Goal: Information Seeking & Learning: Check status

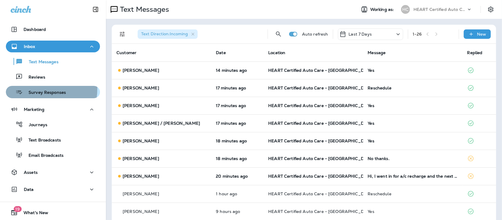
click at [30, 89] on div "Survey Responses" at bounding box center [37, 92] width 58 height 9
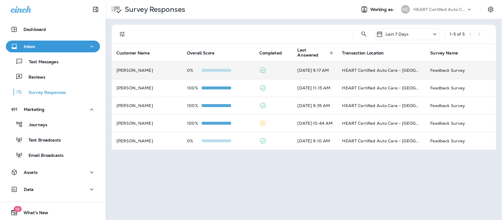
click at [448, 69] on td "Feedback Survey" at bounding box center [461, 70] width 70 height 18
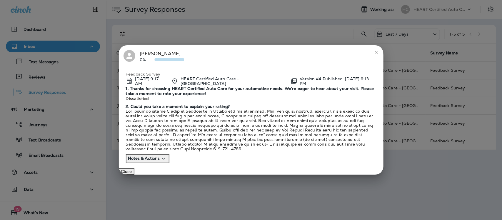
click at [377, 50] on icon "close" at bounding box center [376, 52] width 5 height 5
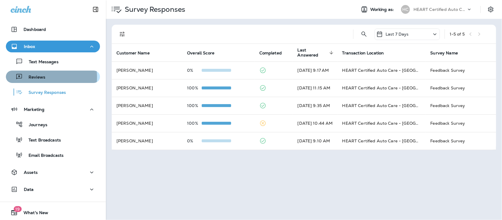
click at [35, 77] on p "Reviews" at bounding box center [34, 78] width 23 height 6
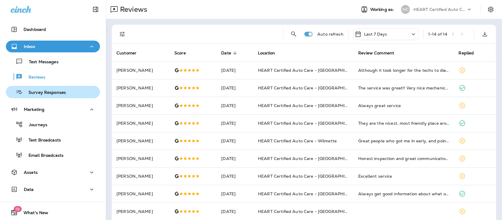
click at [55, 94] on p "Survey Responses" at bounding box center [44, 93] width 43 height 6
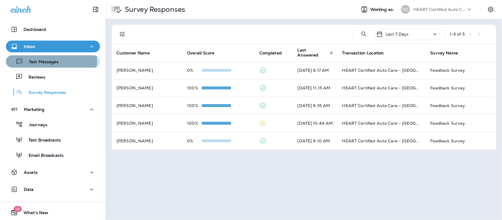
click at [37, 61] on p "Text Messages" at bounding box center [41, 62] width 36 height 6
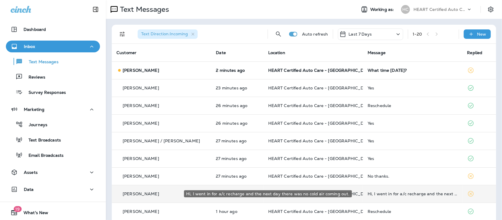
click at [407, 193] on div "Hi, I went in for a/c recharge and the next day there was no cold air coming ou…" at bounding box center [413, 194] width 90 height 5
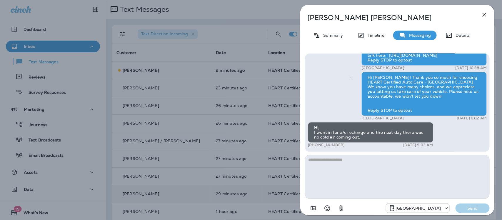
click at [486, 14] on icon "button" at bounding box center [484, 14] width 7 height 7
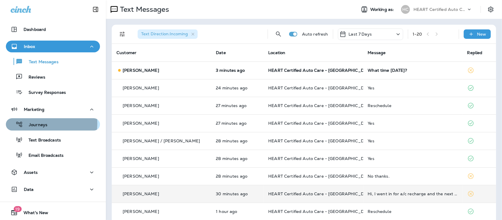
click at [39, 124] on p "Journeys" at bounding box center [35, 125] width 24 height 6
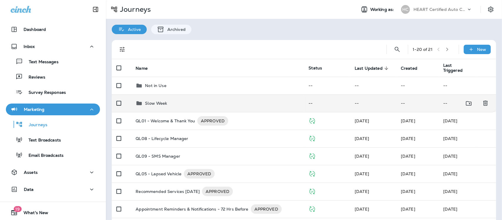
click at [157, 103] on p "Slow Week" at bounding box center [156, 103] width 22 height 5
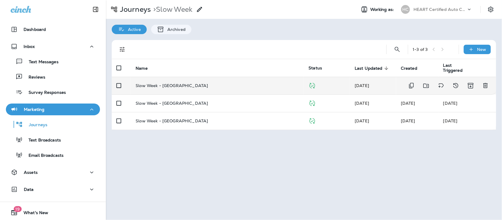
click at [159, 85] on p "Slow Week - [GEOGRAPHIC_DATA]" at bounding box center [172, 85] width 72 height 5
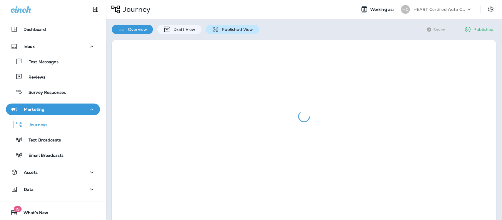
click at [232, 27] on p "Published View" at bounding box center [236, 29] width 34 height 5
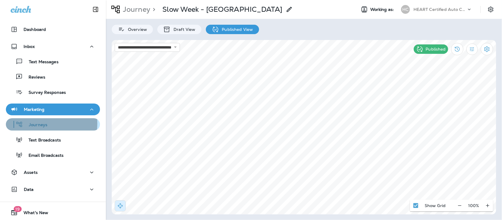
click at [37, 124] on p "Journeys" at bounding box center [35, 125] width 24 height 6
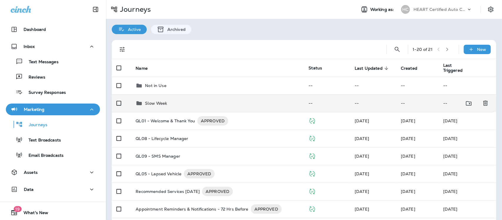
click at [155, 103] on p "Slow Week" at bounding box center [156, 103] width 22 height 5
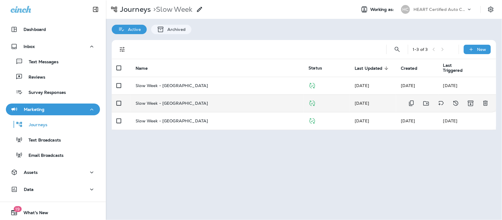
click at [161, 104] on p "Slow Week - [GEOGRAPHIC_DATA]" at bounding box center [172, 103] width 72 height 5
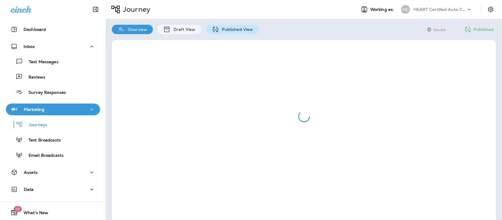
click at [240, 30] on p "Published View" at bounding box center [236, 29] width 34 height 5
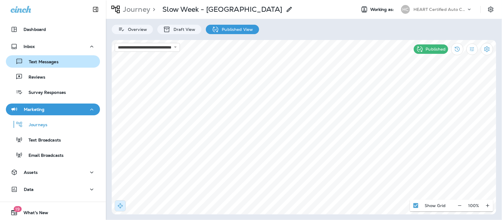
click at [41, 59] on p "Text Messages" at bounding box center [41, 62] width 36 height 6
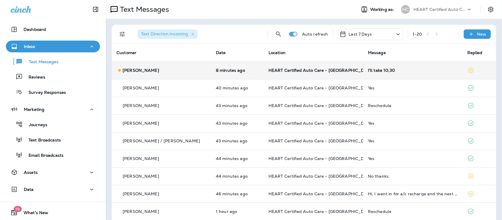
click at [369, 68] on div "I'll take 10;30" at bounding box center [413, 70] width 90 height 5
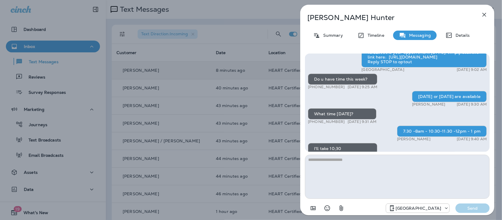
scroll to position [0, 0]
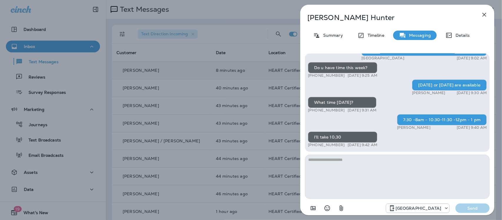
click at [310, 169] on textarea at bounding box center [397, 177] width 185 height 44
type textarea "*"
click at [484, 13] on icon "button" at bounding box center [484, 14] width 7 height 7
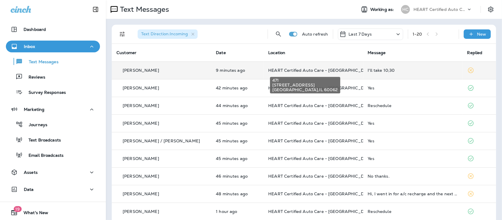
click at [298, 71] on span "HEART Certified Auto Care - [GEOGRAPHIC_DATA]" at bounding box center [321, 70] width 106 height 5
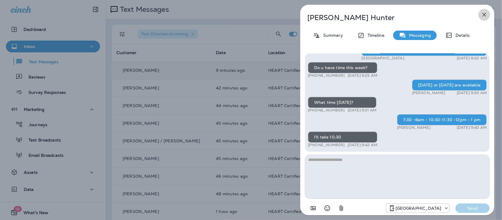
click at [484, 13] on icon "button" at bounding box center [484, 14] width 7 height 7
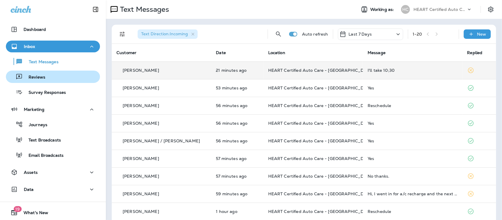
click at [37, 75] on p "Reviews" at bounding box center [34, 78] width 23 height 6
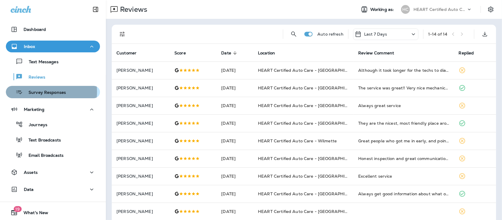
click at [35, 92] on p "Survey Responses" at bounding box center [44, 93] width 43 height 6
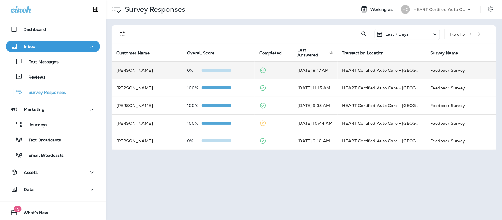
click at [377, 71] on td "HEART Certified Auto Care - [GEOGRAPHIC_DATA]" at bounding box center [382, 70] width 88 height 18
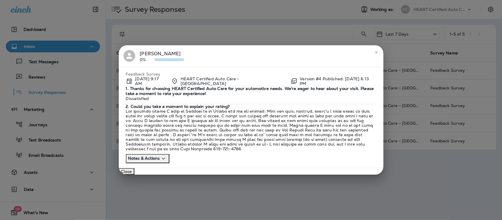
click at [377, 50] on icon "close" at bounding box center [376, 52] width 5 height 5
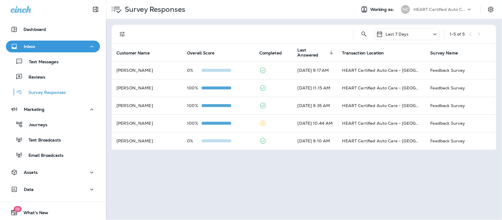
click at [36, 59] on p "Text Messages" at bounding box center [41, 62] width 36 height 6
